Goal: Transaction & Acquisition: Subscribe to service/newsletter

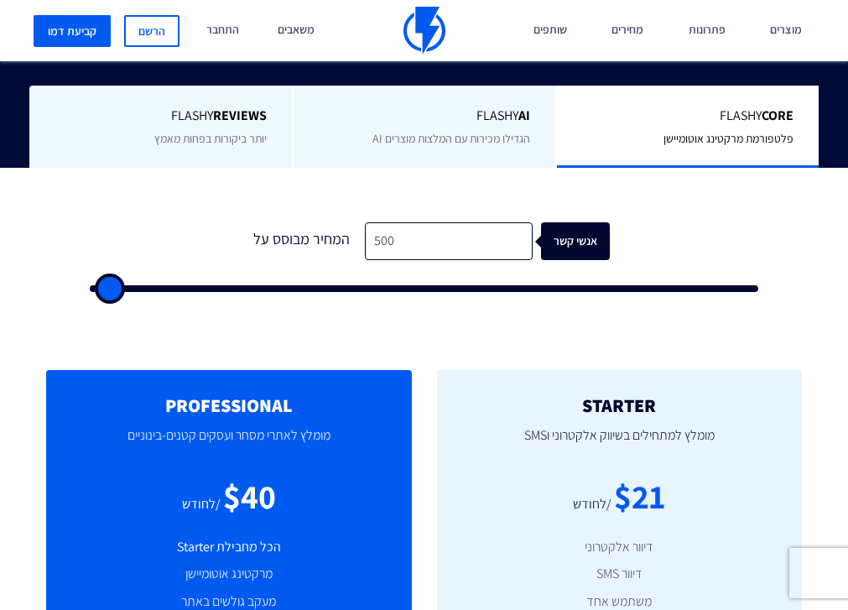
scroll to position [408, 0]
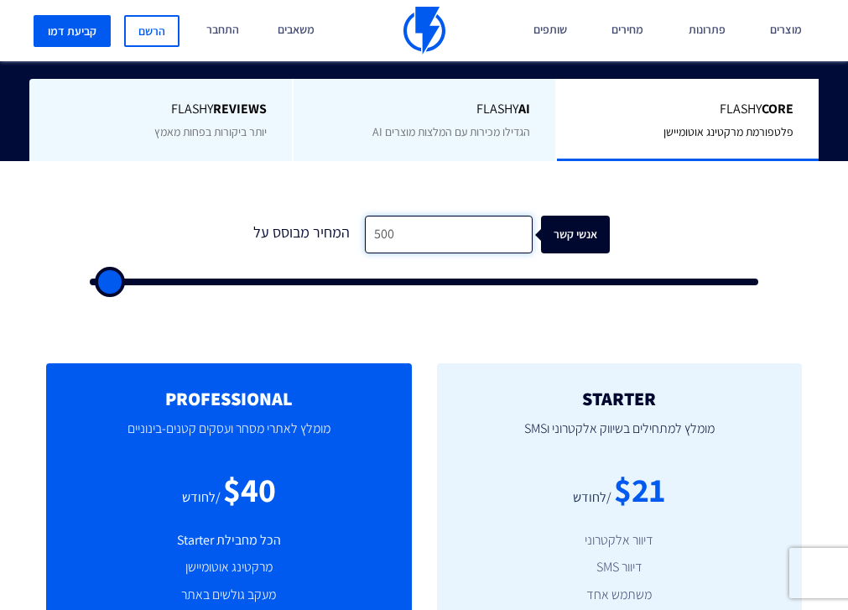
click at [438, 226] on input "500" at bounding box center [449, 235] width 168 height 38
type input "1"
type input "500"
type input "10"
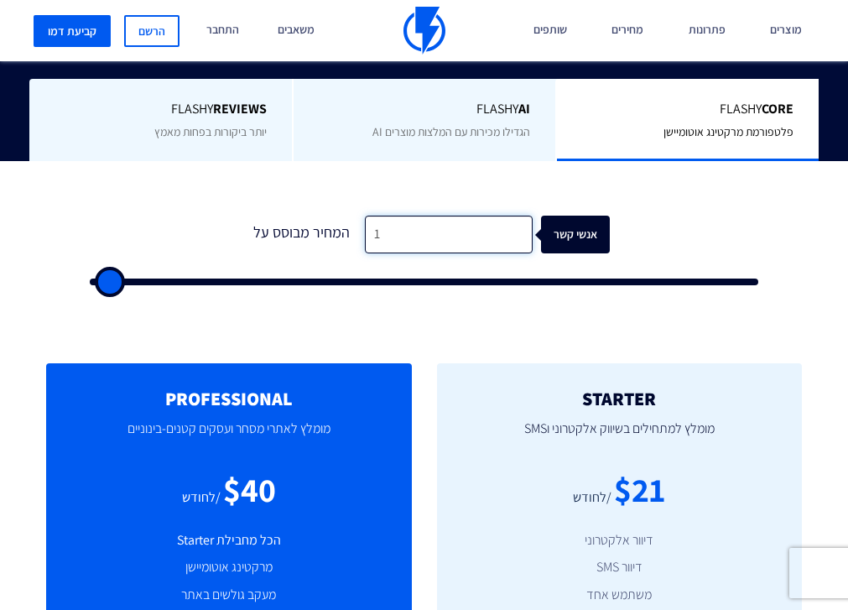
type input "500"
type input "100"
type input "500"
type input "10"
type input "500"
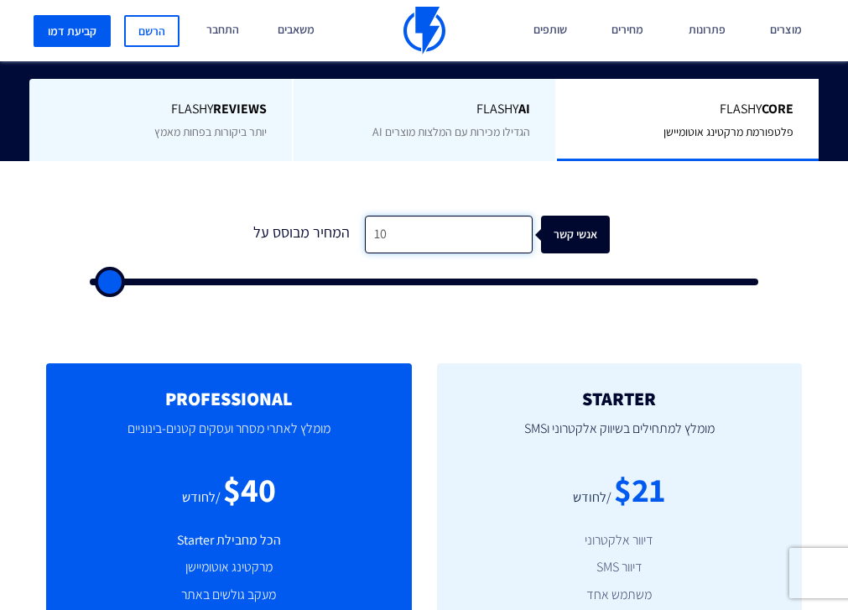
type input "1"
type input "500"
type input "3"
type input "500"
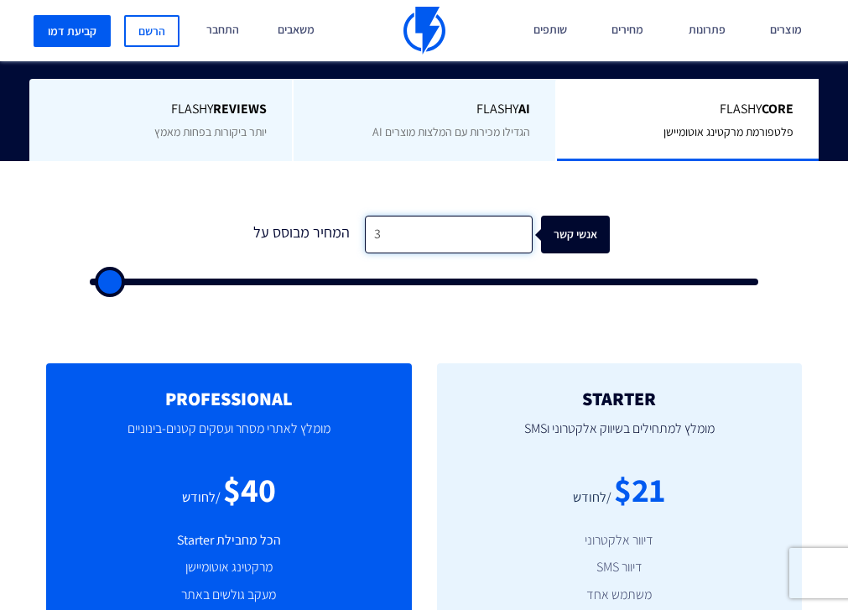
type input "30"
type input "500"
type input "300"
type input "500"
type input "3,000"
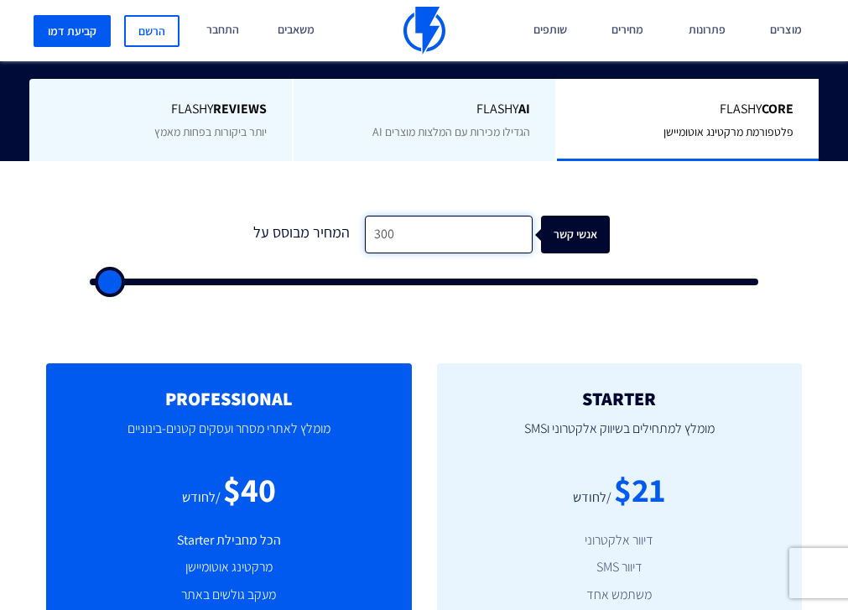
type input "3000"
type input "30,000"
type input "30000"
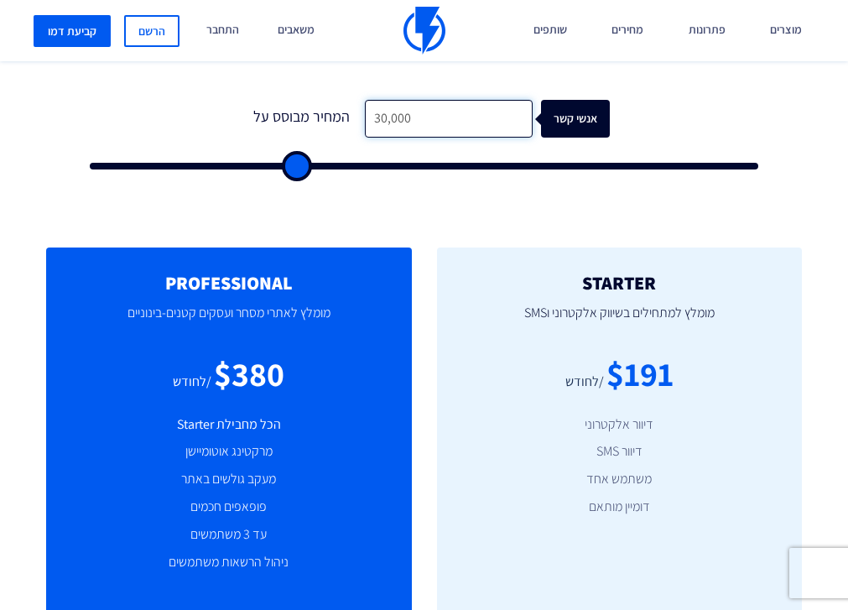
scroll to position [519, 0]
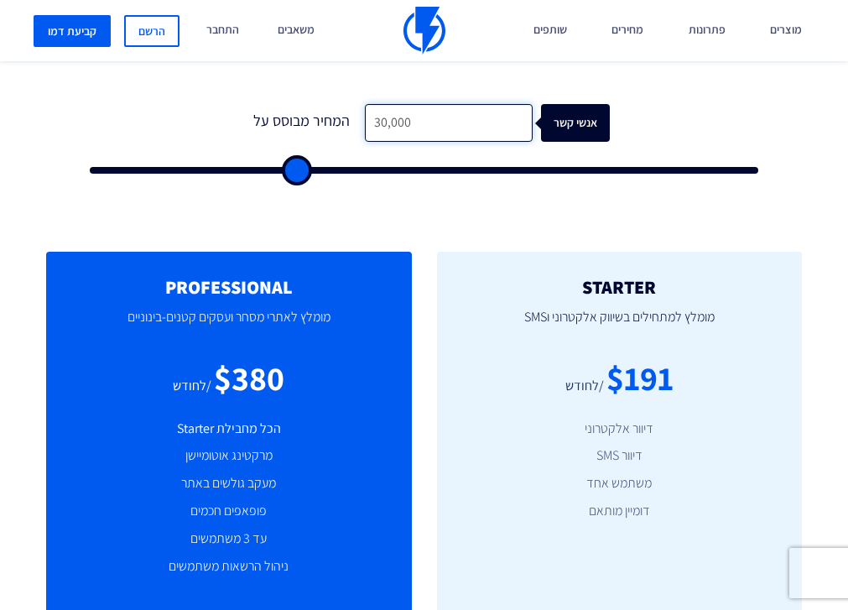
drag, startPoint x: 373, startPoint y: 118, endPoint x: 358, endPoint y: 118, distance: 15.1
click at [365, 118] on input "30,000" at bounding box center [449, 123] width 168 height 38
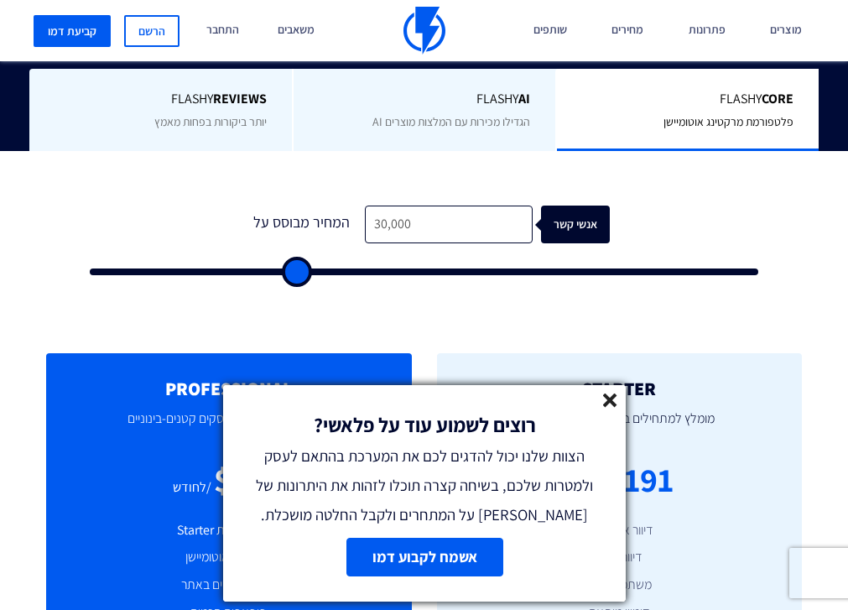
scroll to position [425, 0]
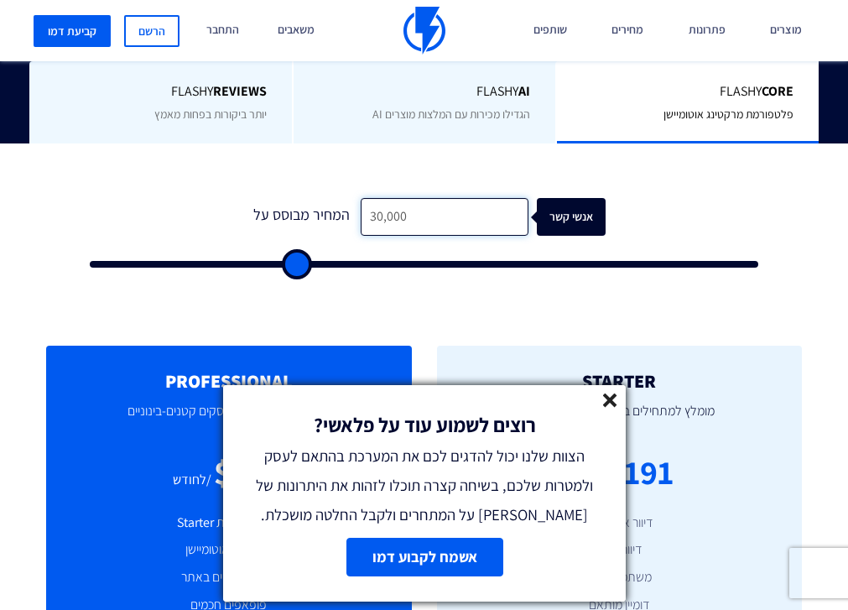
click at [365, 217] on input "30,000" at bounding box center [445, 217] width 168 height 38
type input "5"
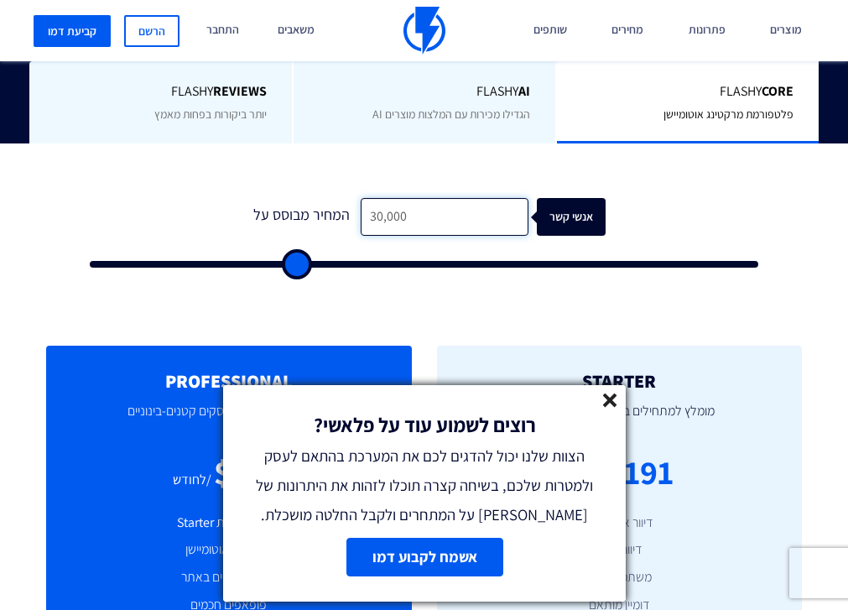
type input "500"
type input "50"
type input "500"
type input "50"
type input "500"
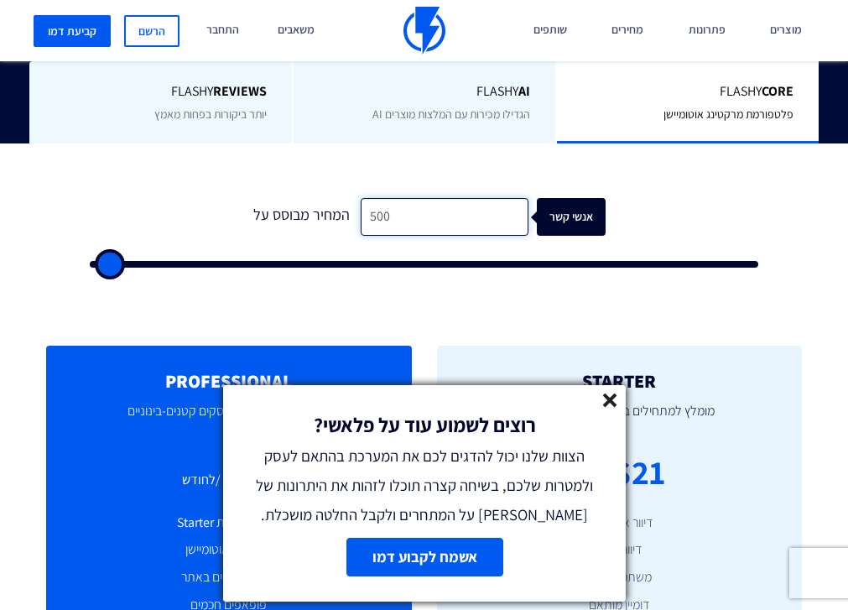
type input "5,000"
type input "5000"
type input "50,000"
type input "50000"
type input "50,000"
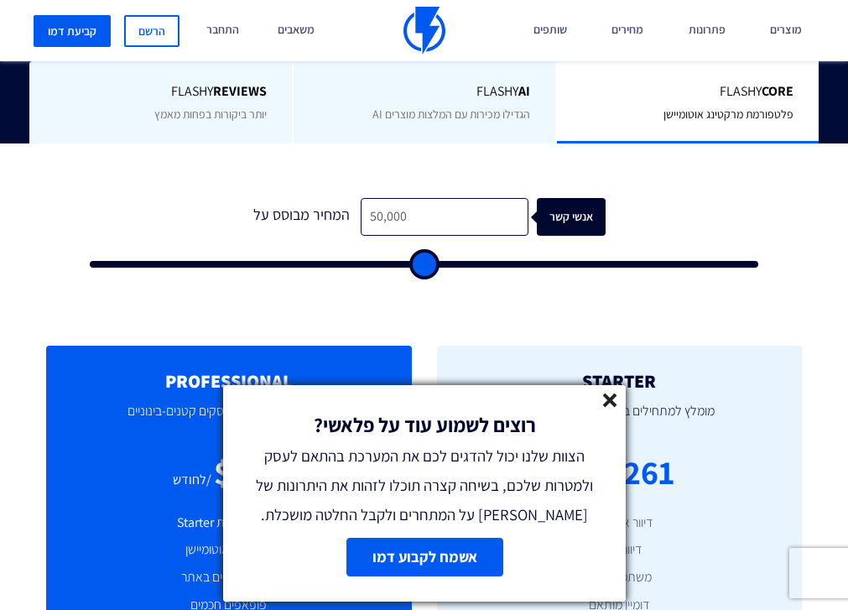
click at [609, 401] on icon at bounding box center [610, 400] width 14 height 14
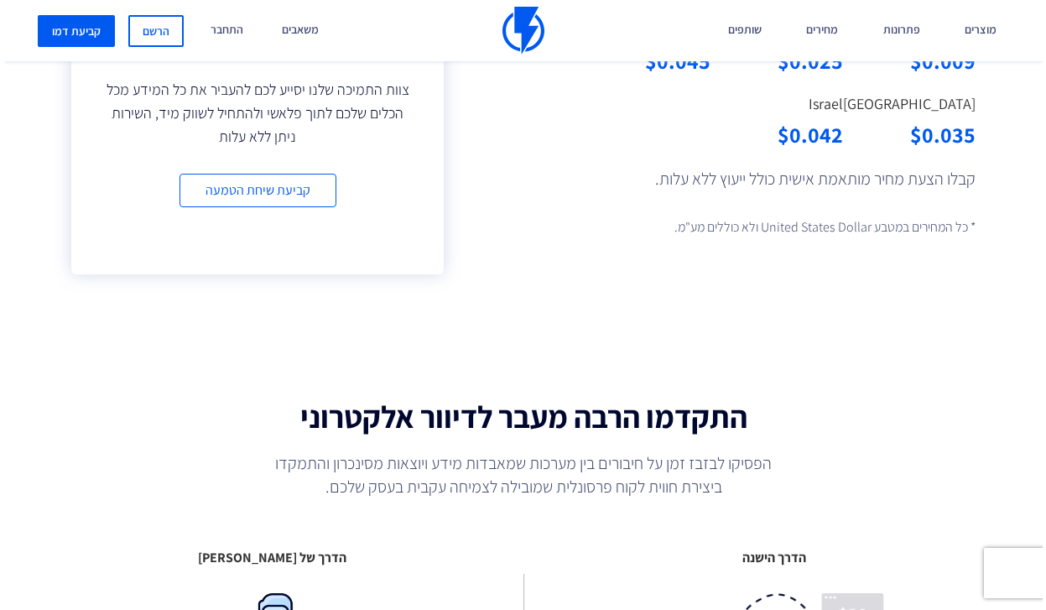
scroll to position [1512, 0]
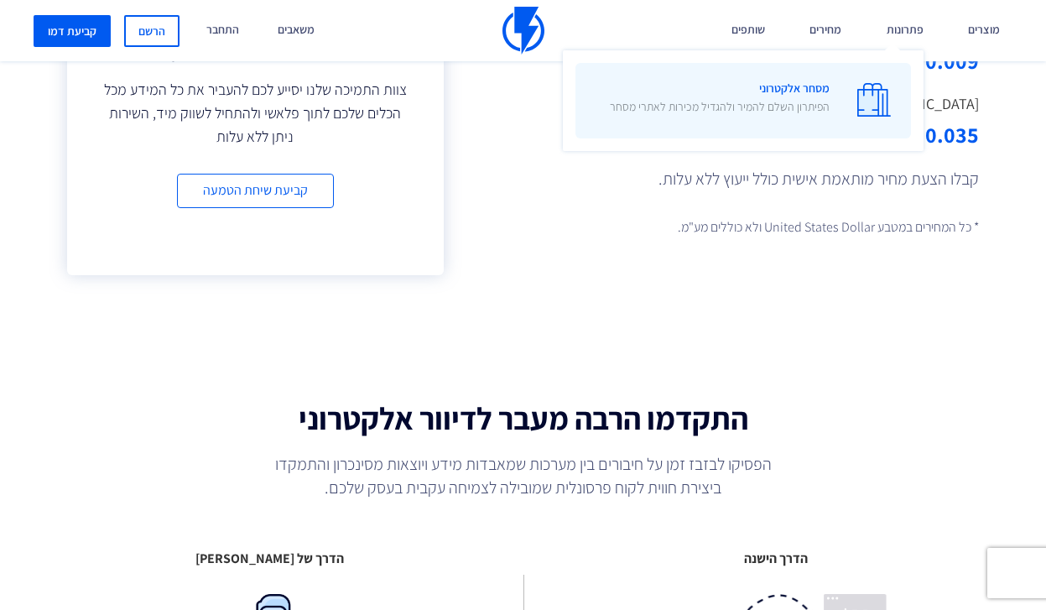
click at [847, 96] on img at bounding box center [874, 100] width 34 height 34
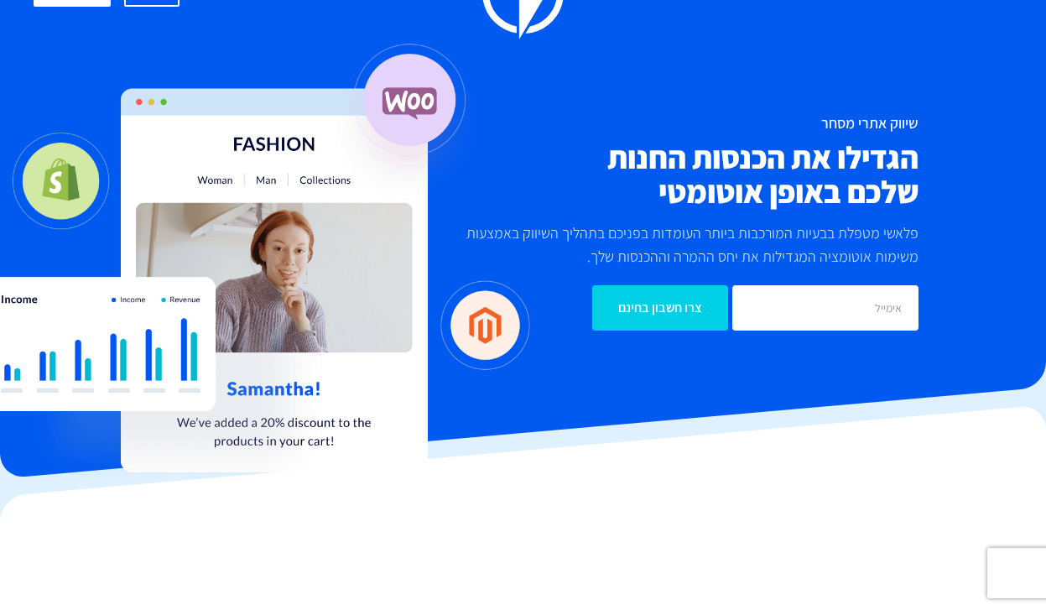
scroll to position [82, 0]
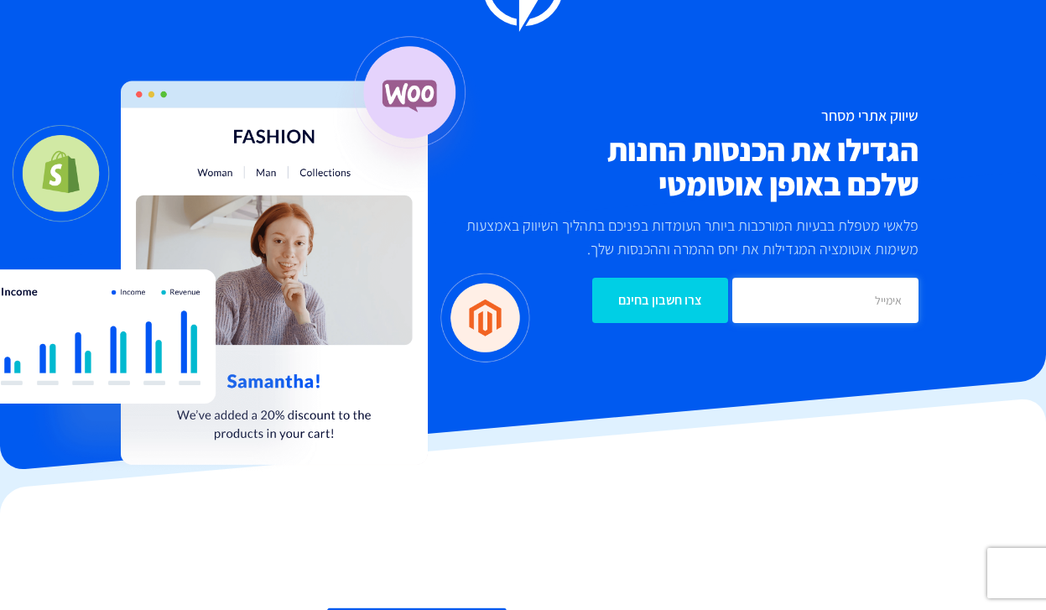
click at [792, 301] on input "email" at bounding box center [824, 300] width 185 height 45
type input "jonathan@kearetreat.com"
click at [663, 300] on input "צרו חשבון בחינם" at bounding box center [660, 300] width 136 height 45
